Goal: Information Seeking & Learning: Learn about a topic

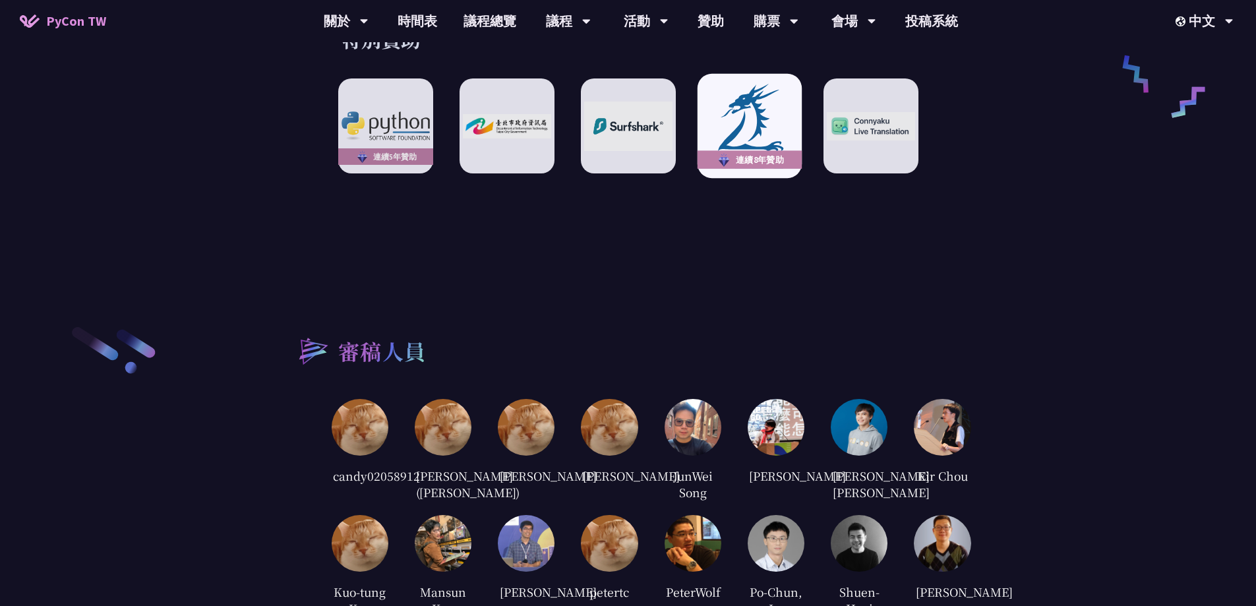
scroll to position [2505, 0]
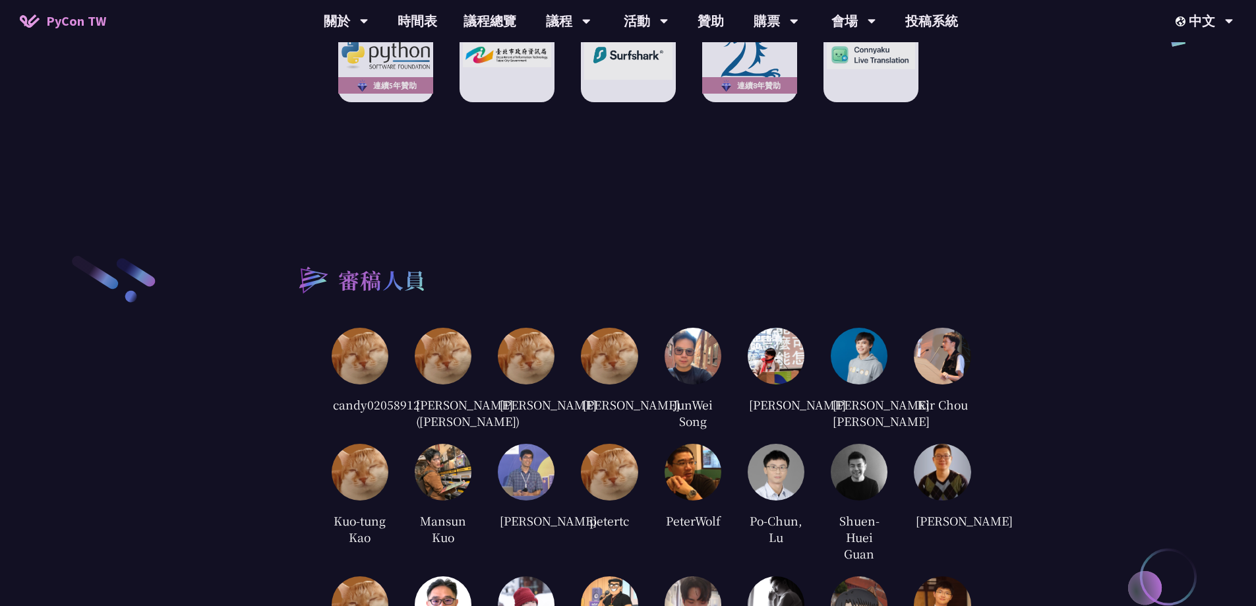
click at [873, 334] on img at bounding box center [859, 356] width 57 height 57
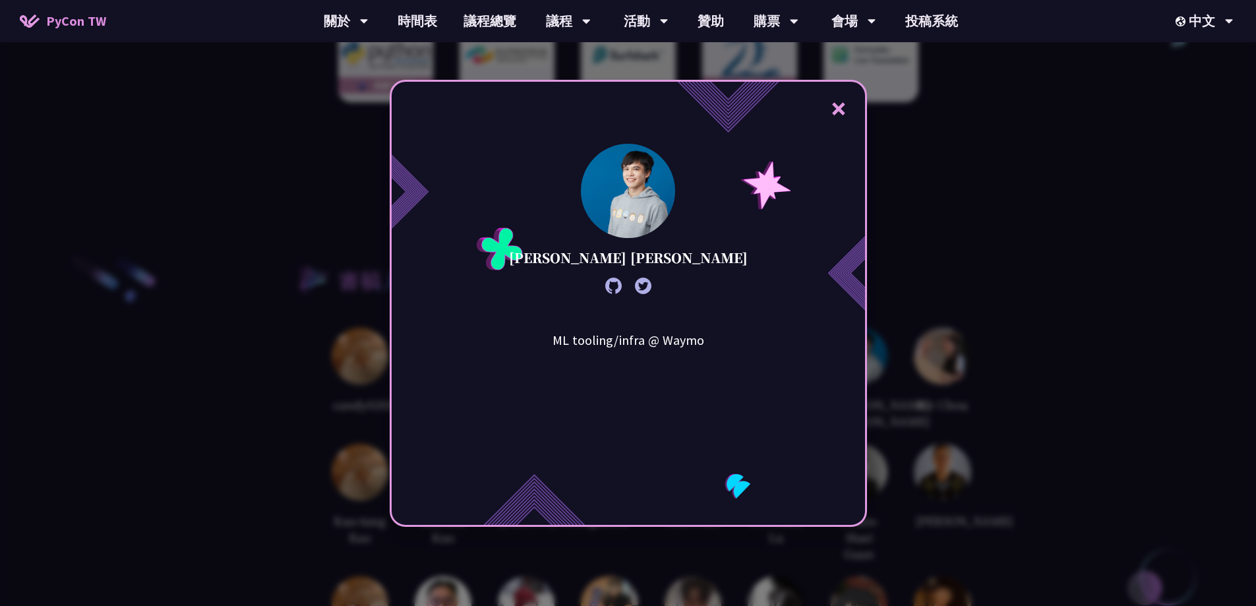
click at [646, 350] on div "ML tooling/infra @ Waymo" at bounding box center [628, 396] width 227 height 132
click at [1052, 256] on div "× [PERSON_NAME] [PERSON_NAME] ML tooling/infra @ Waymo" at bounding box center [628, 303] width 1256 height 606
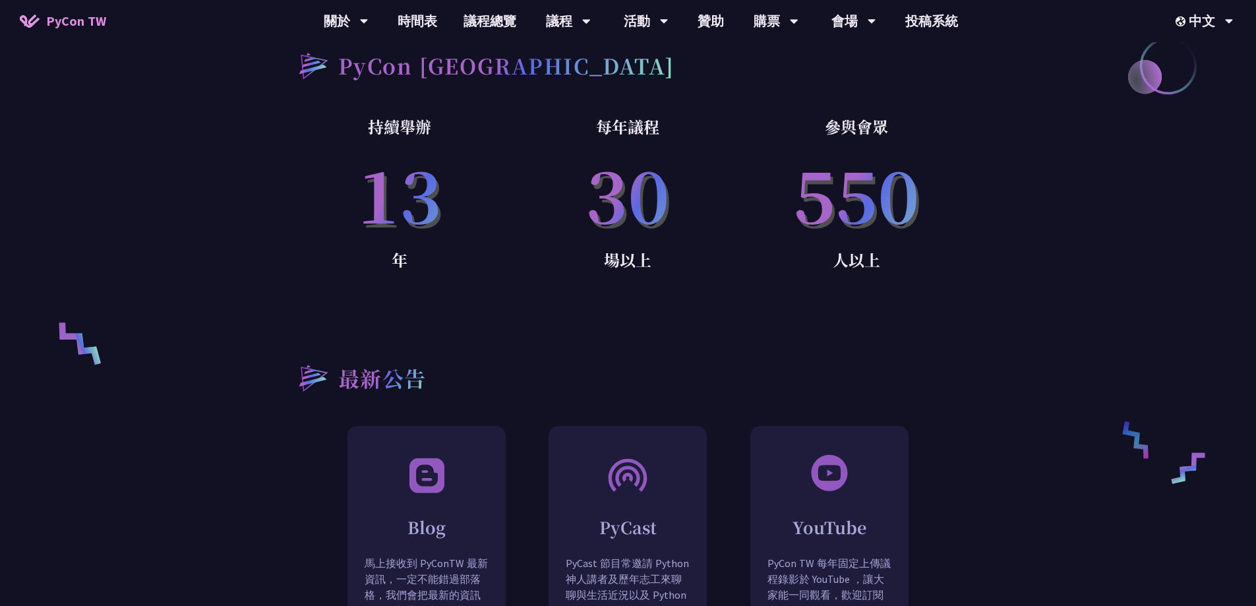
scroll to position [857, 0]
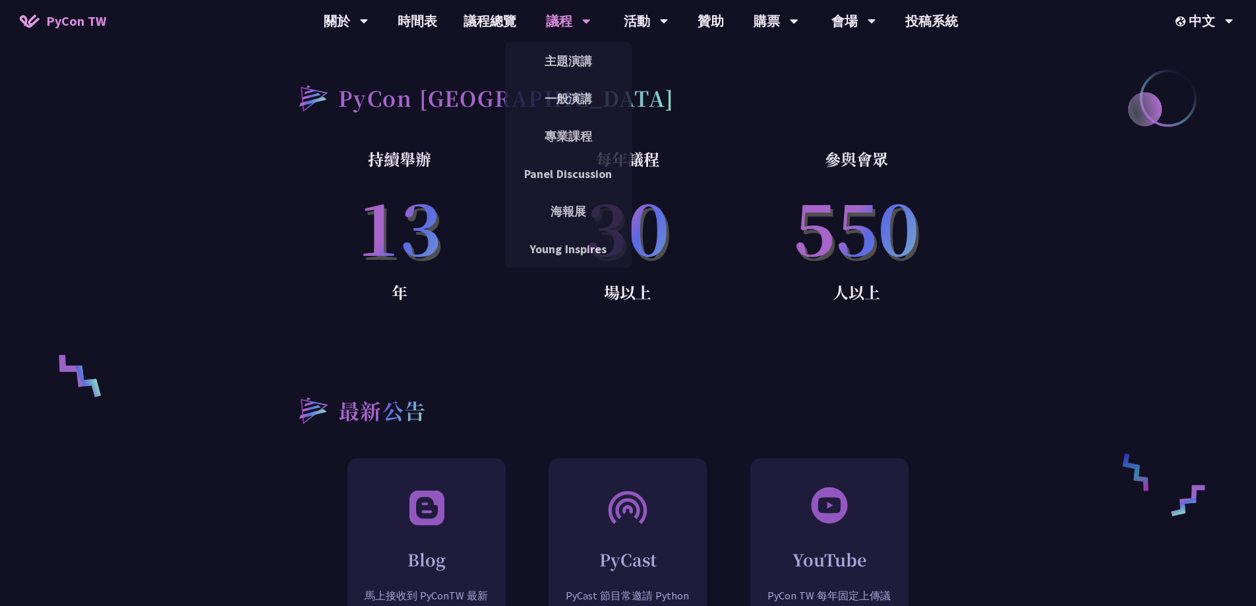
click at [550, 17] on div "議程" at bounding box center [568, 21] width 45 height 42
click at [550, 50] on link "主題演講" at bounding box center [568, 60] width 127 height 31
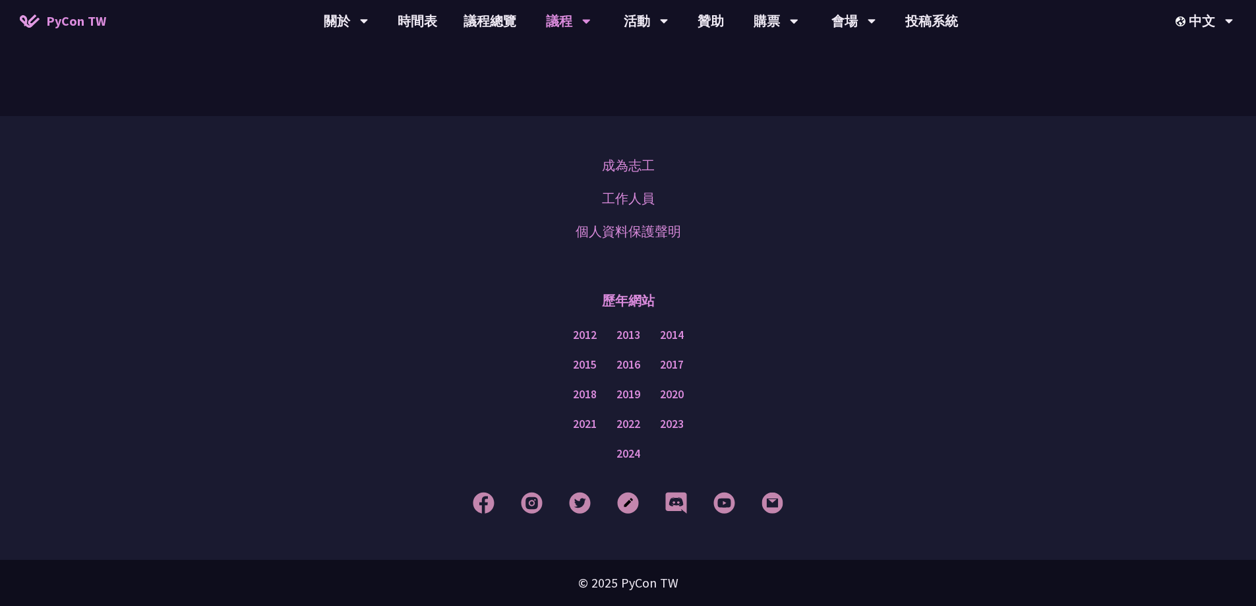
scroll to position [2329, 0]
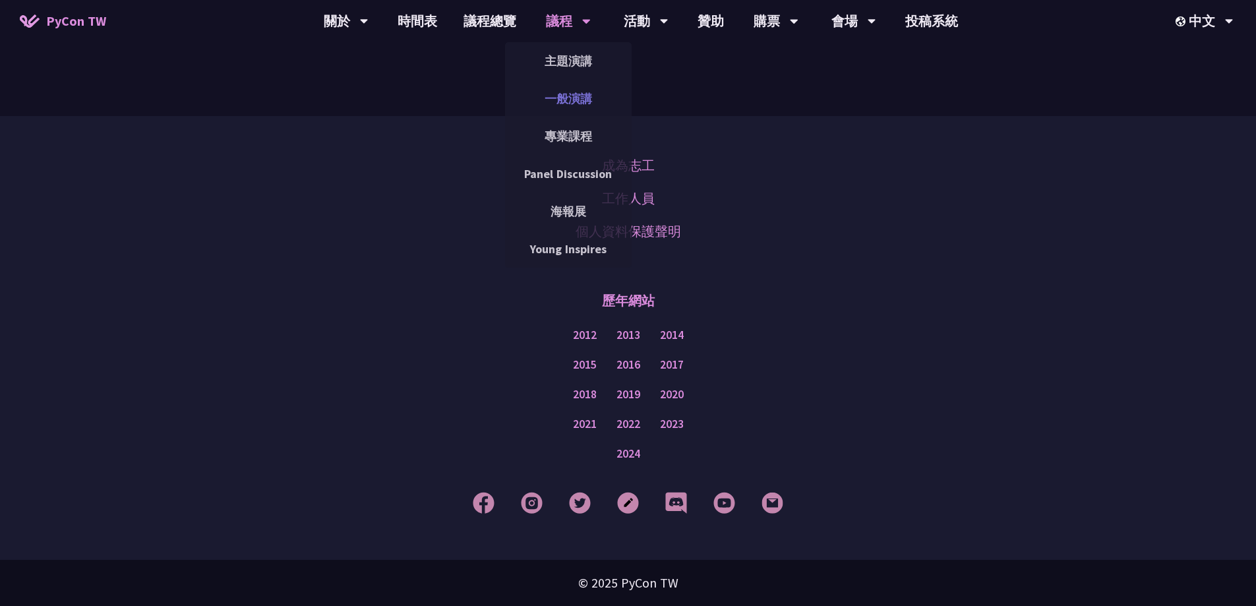
click at [572, 94] on link "一般演講" at bounding box center [568, 98] width 127 height 31
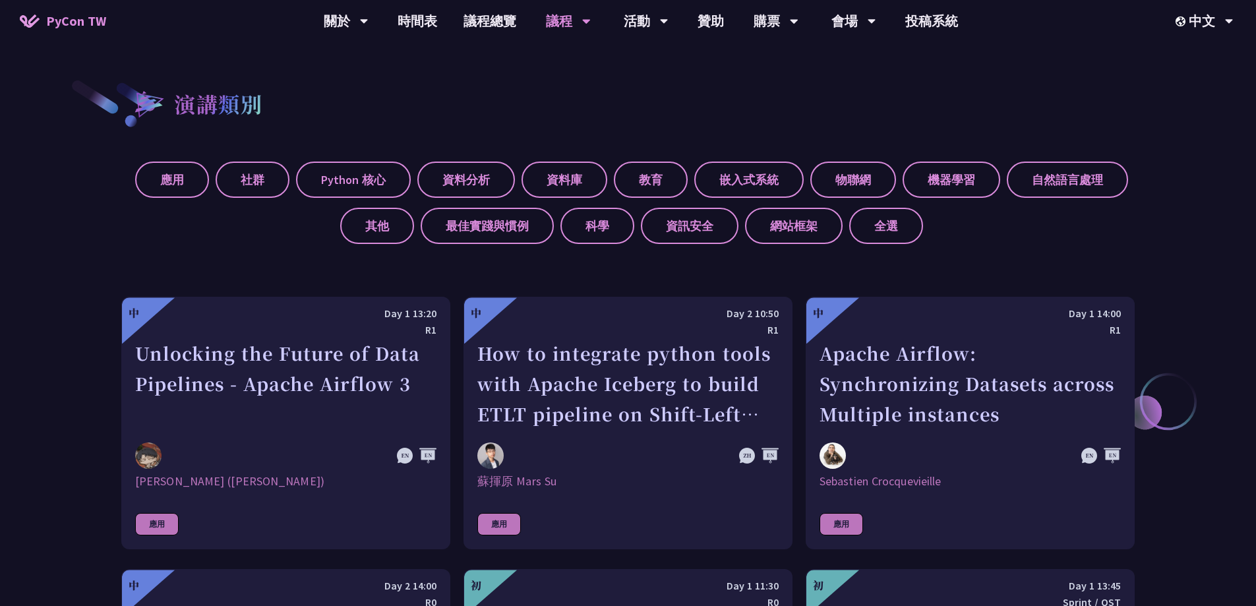
scroll to position [923, 0]
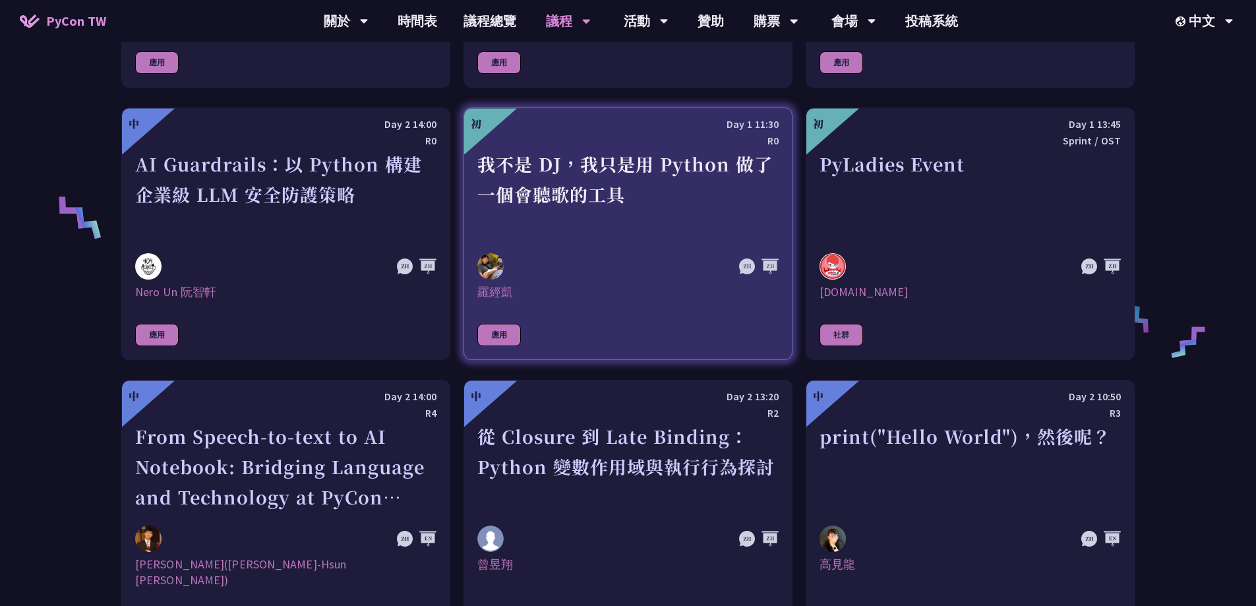
click at [548, 173] on div "我不是 DJ，我只是用 Python 做了一個會聽歌的工具" at bounding box center [627, 194] width 301 height 91
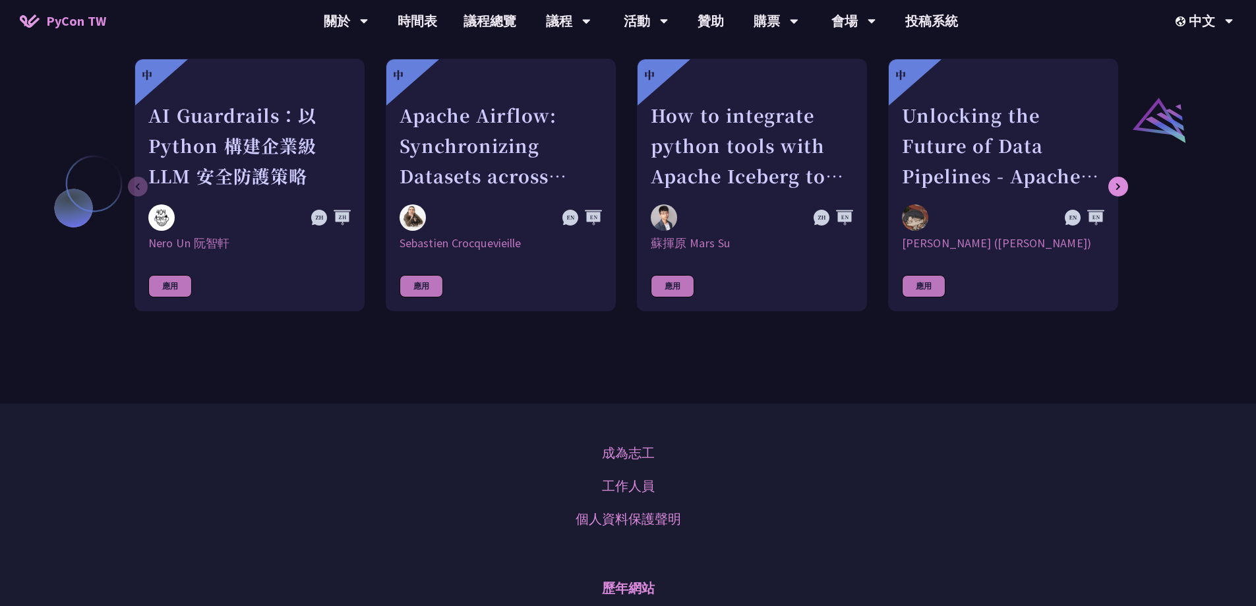
scroll to position [725, 0]
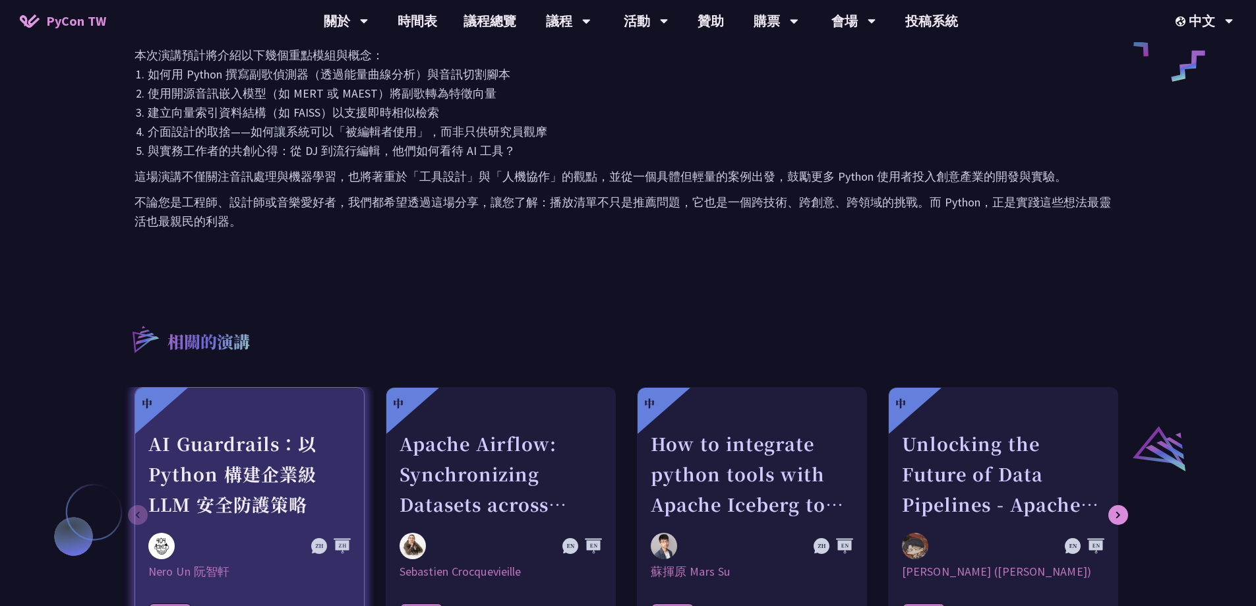
click at [191, 452] on div "AI Guardrails：以 Python 構建企業級 LLM 安全防護策略" at bounding box center [249, 474] width 202 height 91
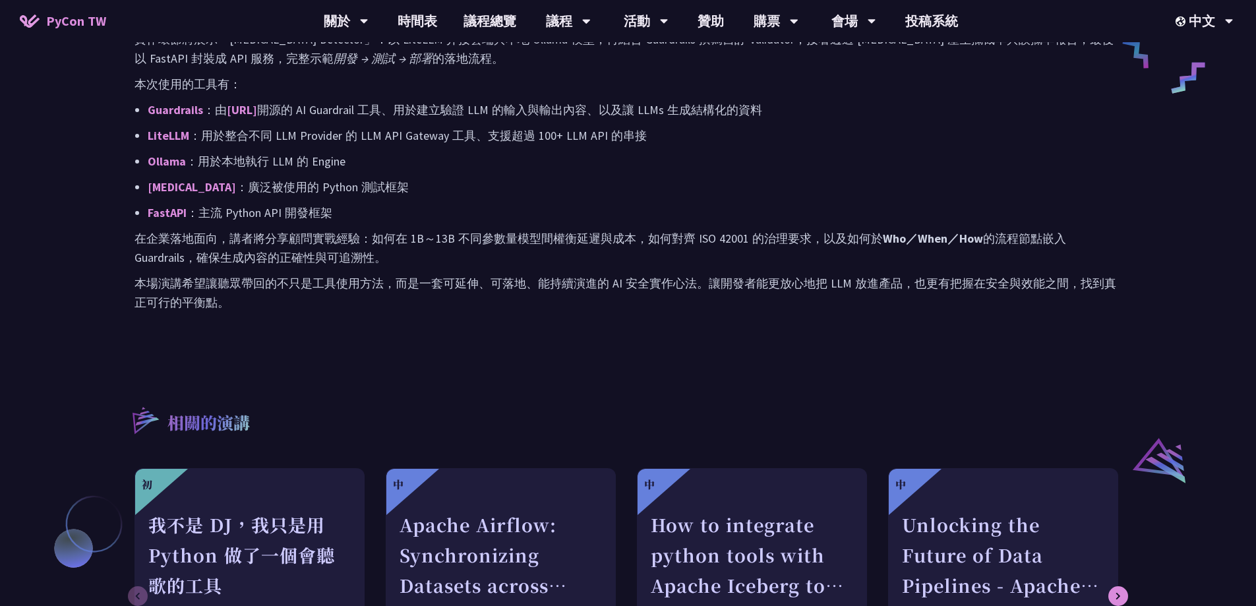
scroll to position [857, 0]
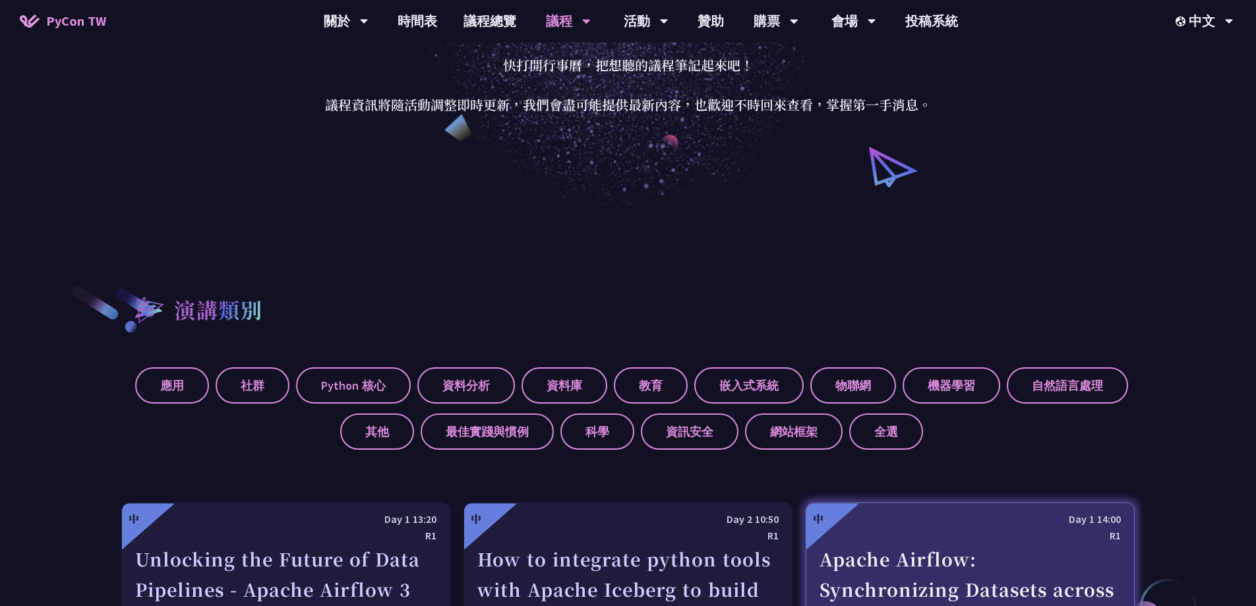
scroll to position [330, 0]
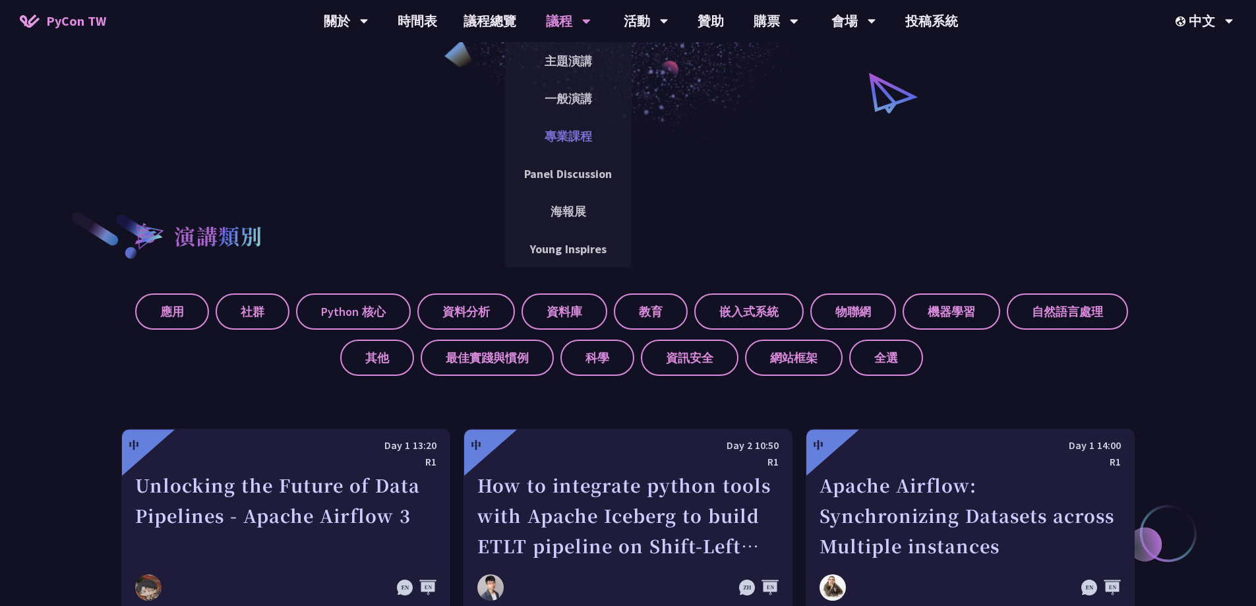
click at [566, 127] on link "專業課程" at bounding box center [568, 136] width 127 height 31
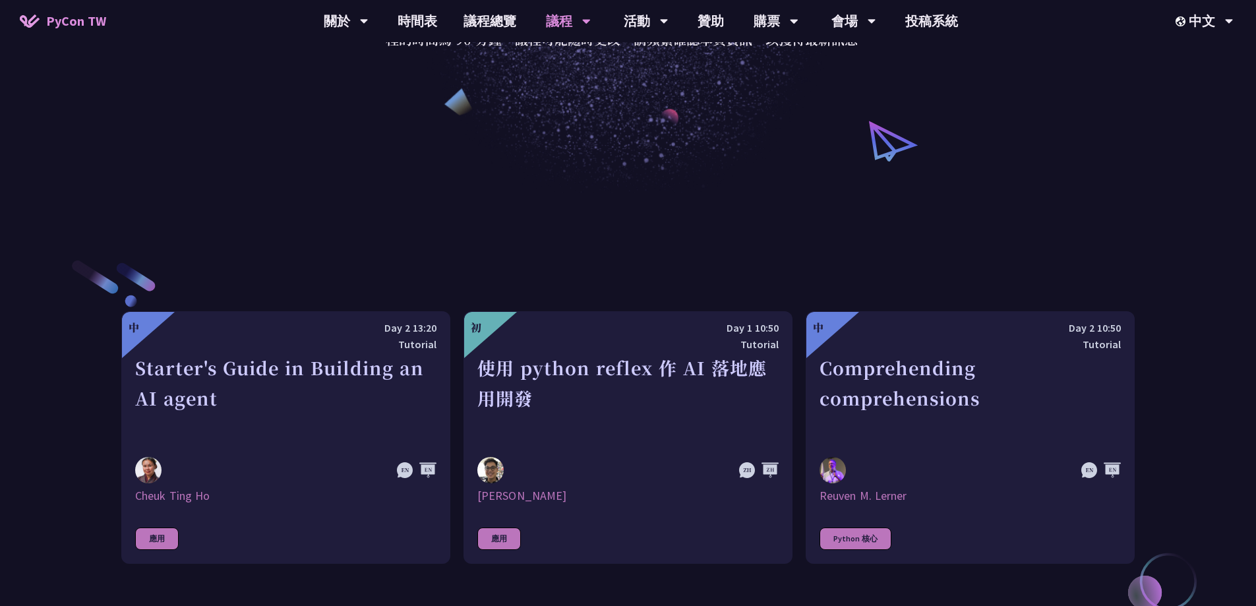
scroll to position [461, 0]
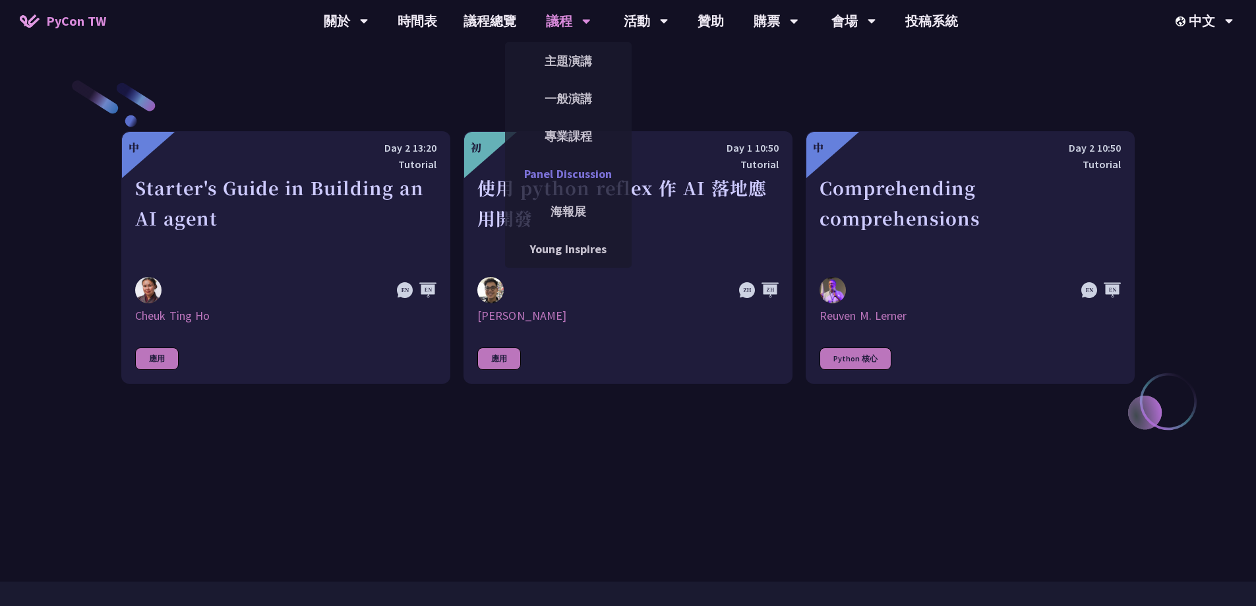
click at [562, 175] on link "Panel Discussion" at bounding box center [568, 173] width 127 height 31
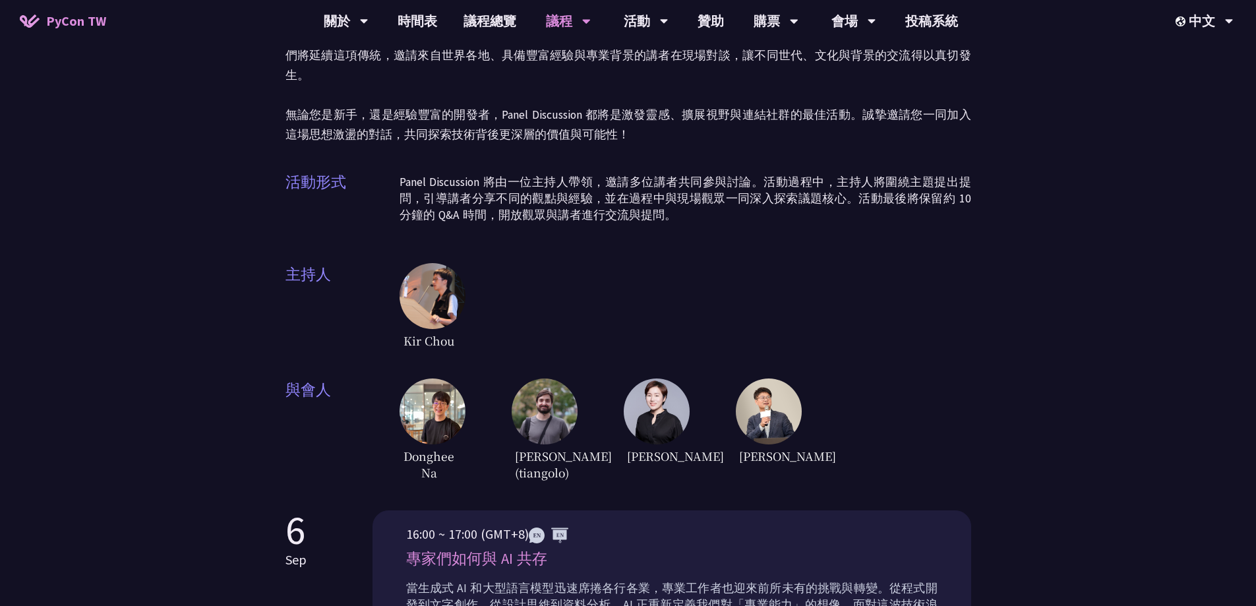
scroll to position [396, 0]
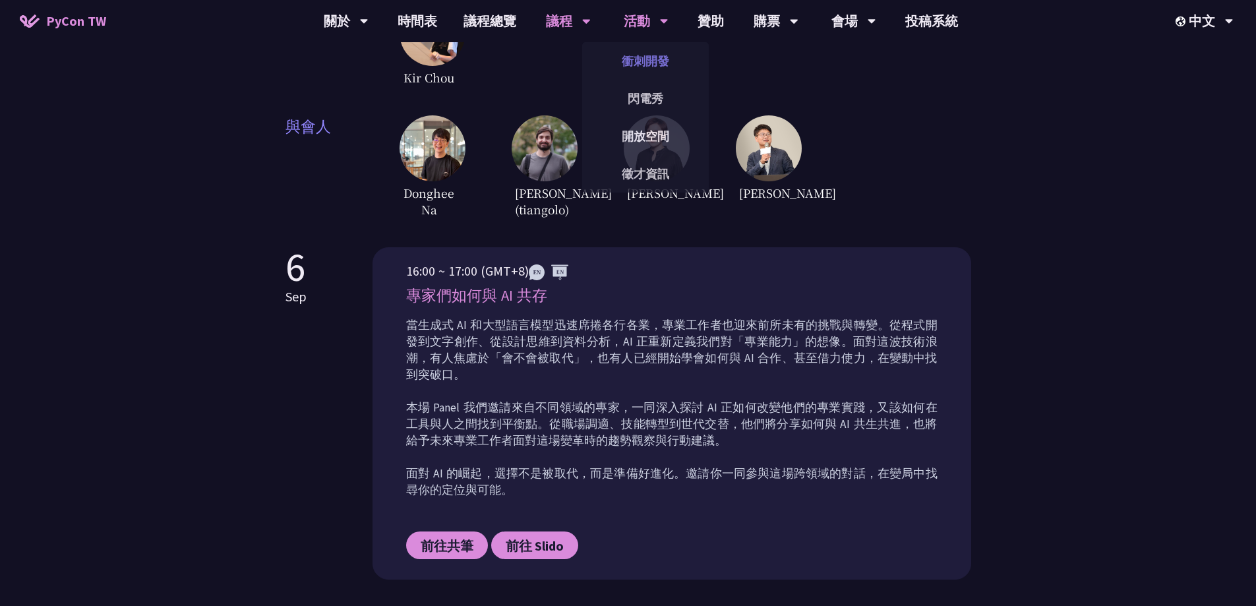
click at [639, 64] on link "衝刺開發" at bounding box center [645, 60] width 127 height 31
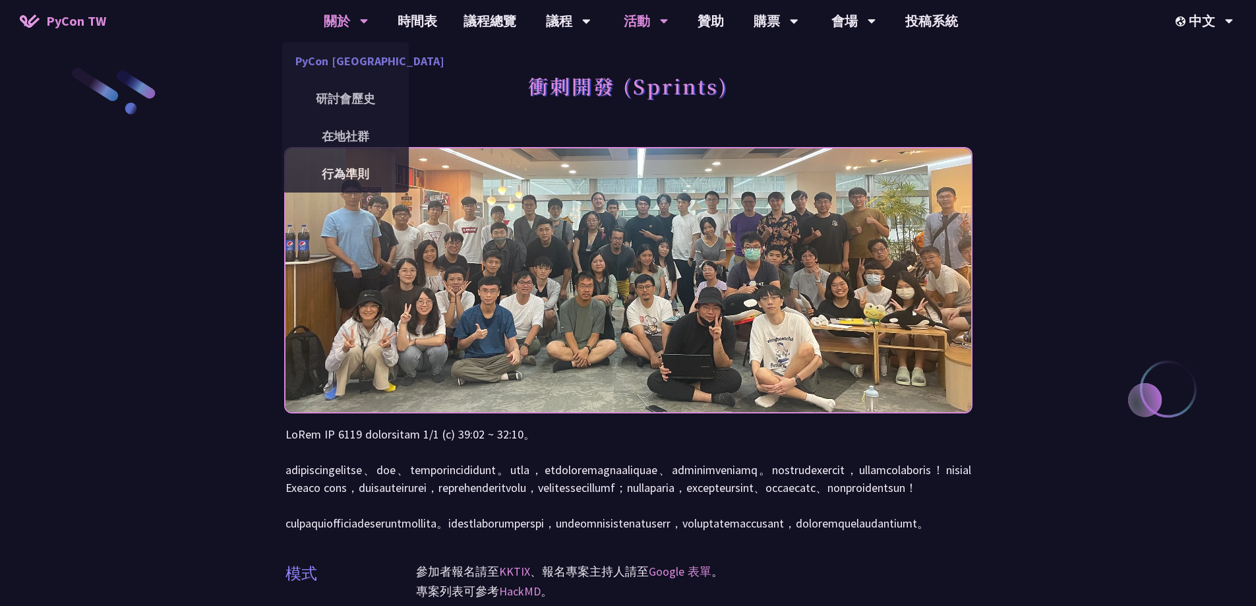
click at [349, 59] on link "PyCon [GEOGRAPHIC_DATA]" at bounding box center [345, 60] width 127 height 31
